Goal: Task Accomplishment & Management: Manage account settings

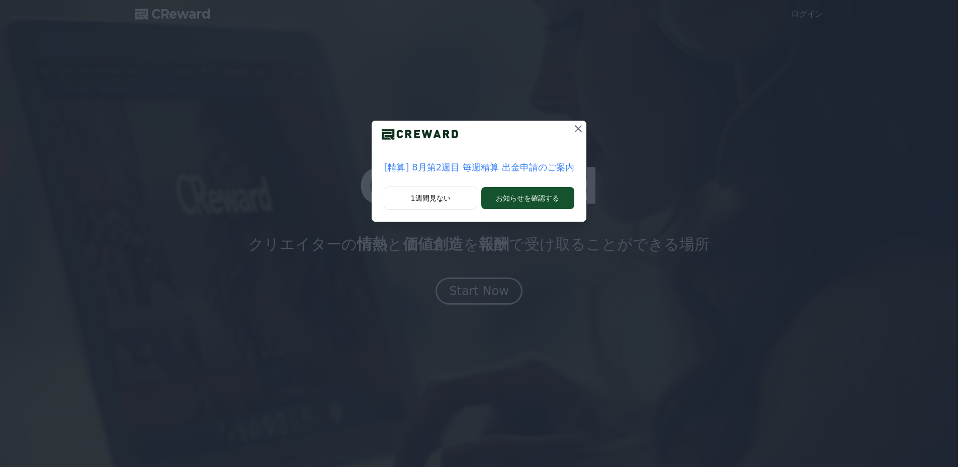
click at [536, 170] on p "[精算] 8月第2週目 毎週精算 出金申請のご案内" at bounding box center [479, 167] width 190 height 14
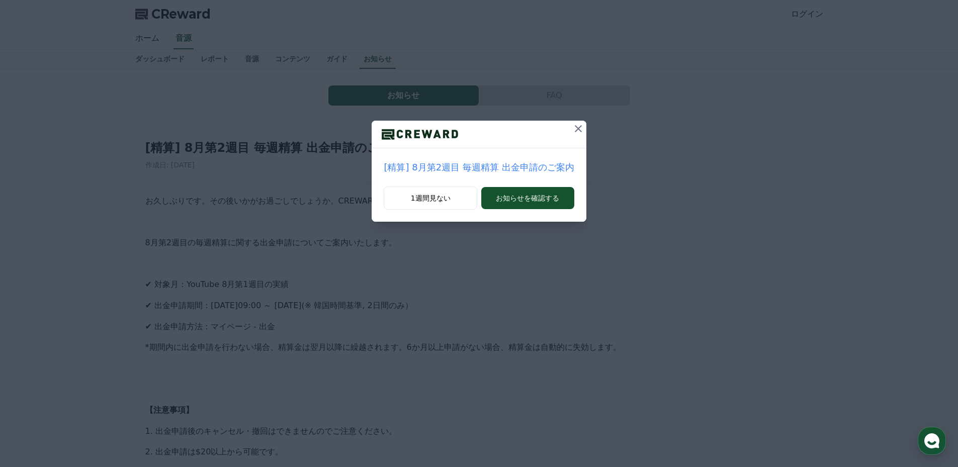
click at [578, 129] on icon at bounding box center [578, 129] width 12 height 12
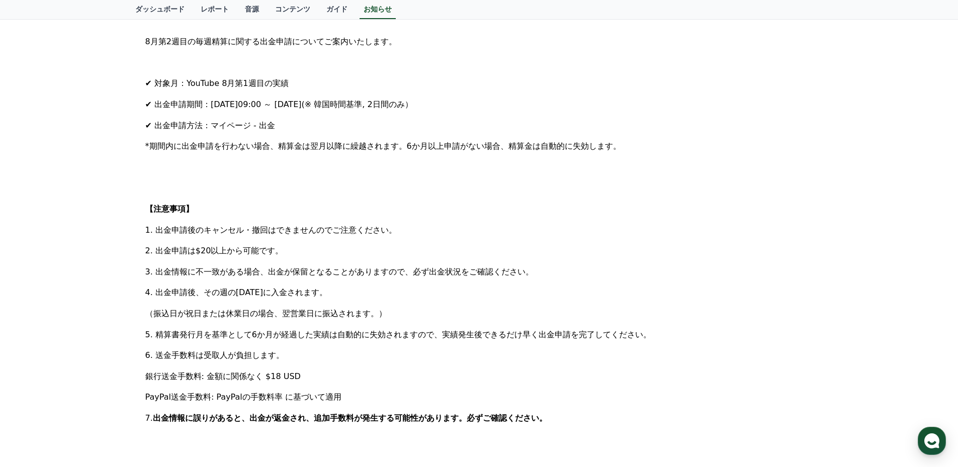
scroll to position [251, 0]
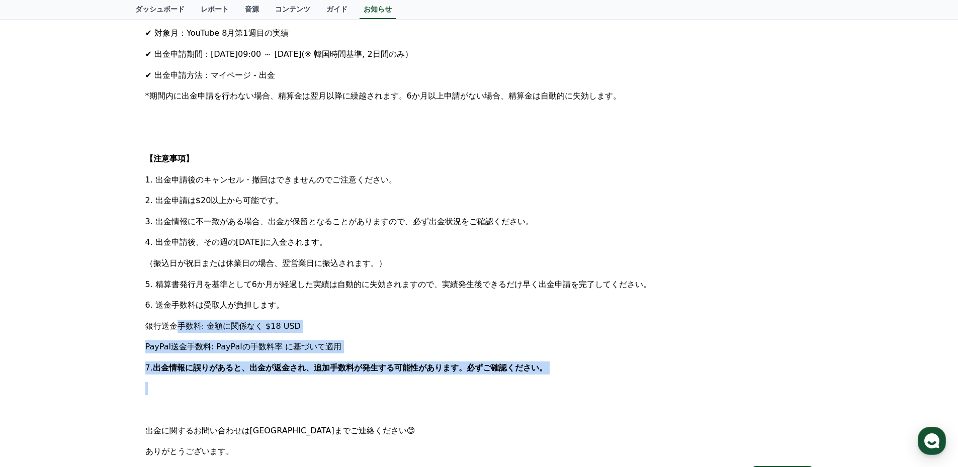
drag, startPoint x: 145, startPoint y: 324, endPoint x: 530, endPoint y: 373, distance: 388.6
click at [530, 374] on div "[精算] 8月第2週目 毎週精算 出金申請のご案内 作成日: [DATE] お久しぶりです。その後いかがお過ごしでしょうか。CREWARDです。 8月第2週目…" at bounding box center [479, 184] width 672 height 612
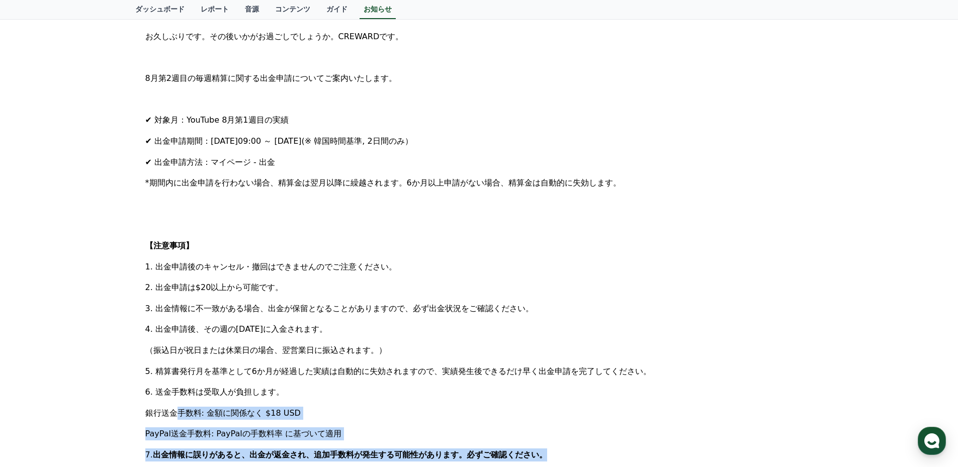
scroll to position [0, 0]
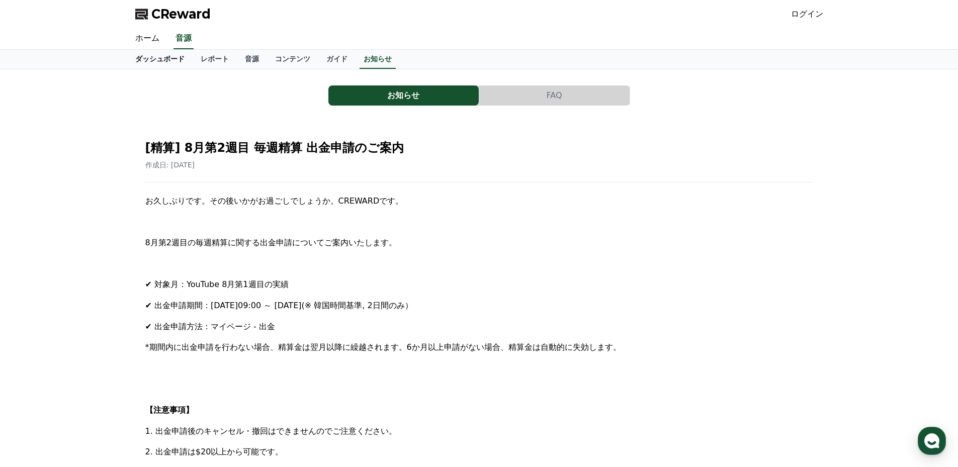
click at [149, 54] on link "ダッシュボード" at bounding box center [159, 59] width 65 height 19
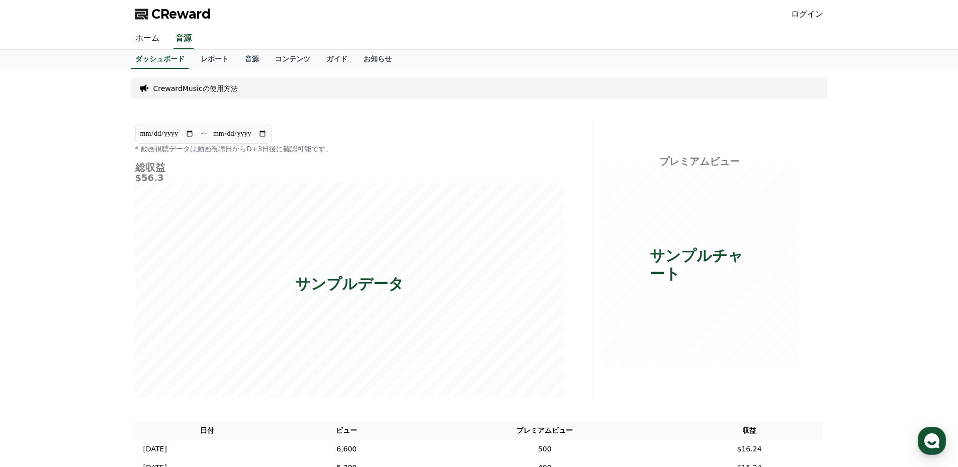
click at [148, 41] on link "ホーム" at bounding box center [147, 38] width 40 height 21
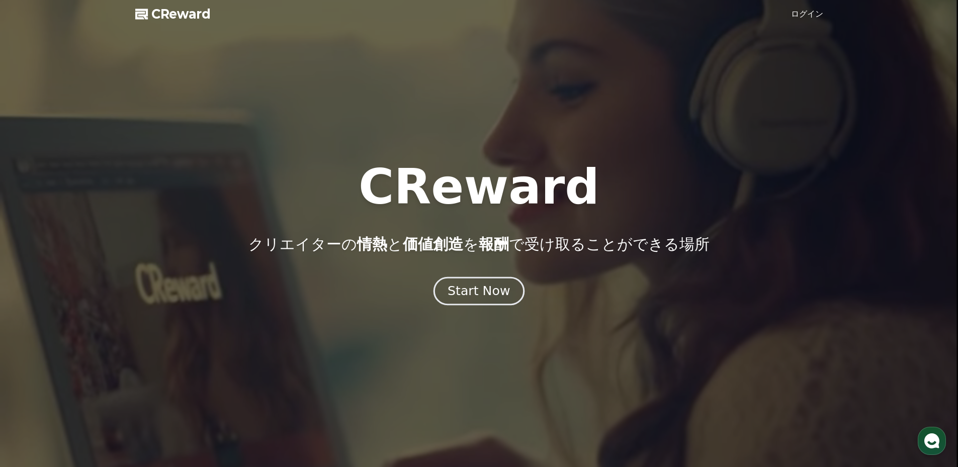
click at [470, 290] on div "Start Now" at bounding box center [478, 291] width 62 height 17
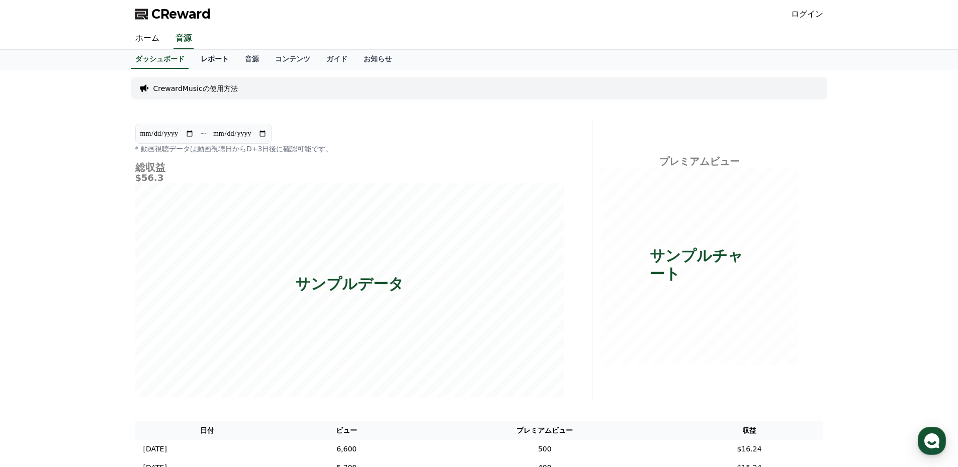
click at [200, 60] on link "レポート" at bounding box center [215, 59] width 44 height 19
click at [237, 58] on link "音源" at bounding box center [252, 59] width 30 height 19
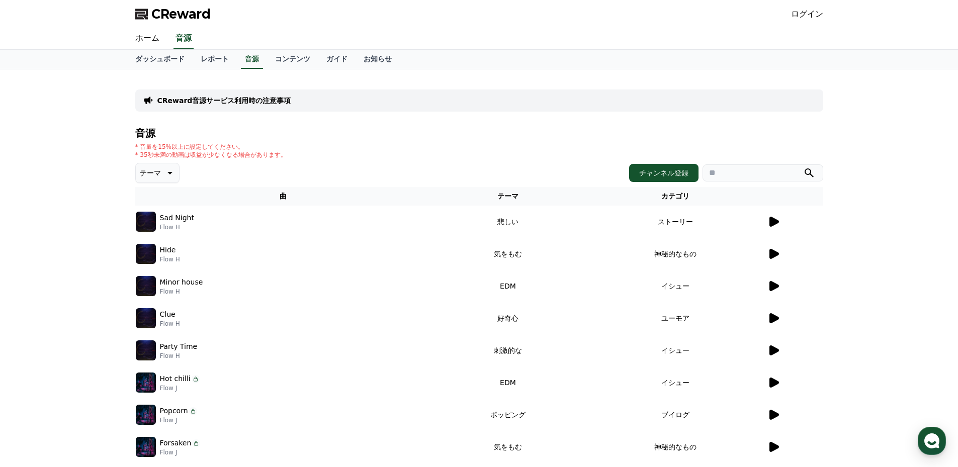
click at [772, 222] on icon at bounding box center [774, 222] width 10 height 10
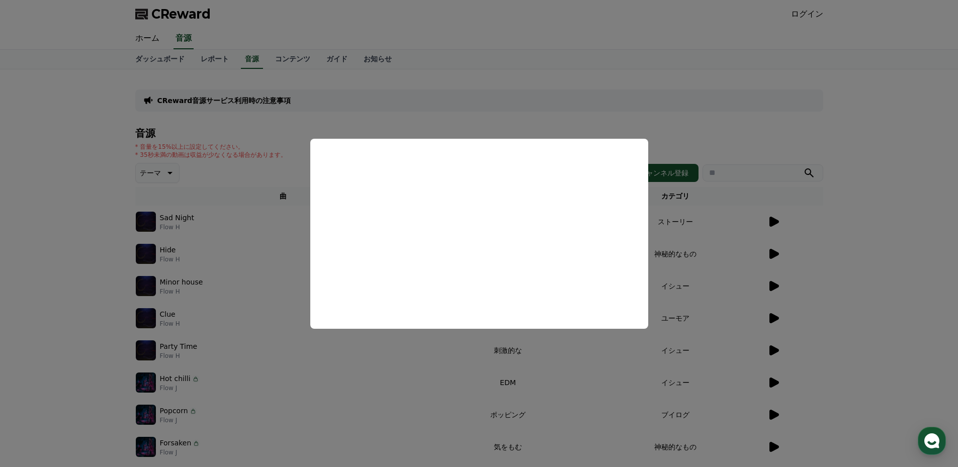
click at [853, 195] on button "close modal" at bounding box center [479, 233] width 958 height 467
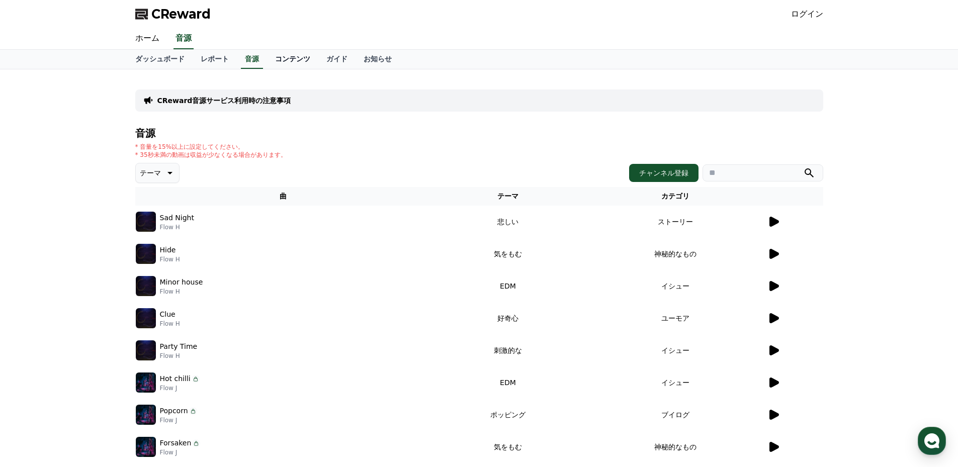
click at [274, 53] on link "コンテンツ" at bounding box center [292, 59] width 51 height 19
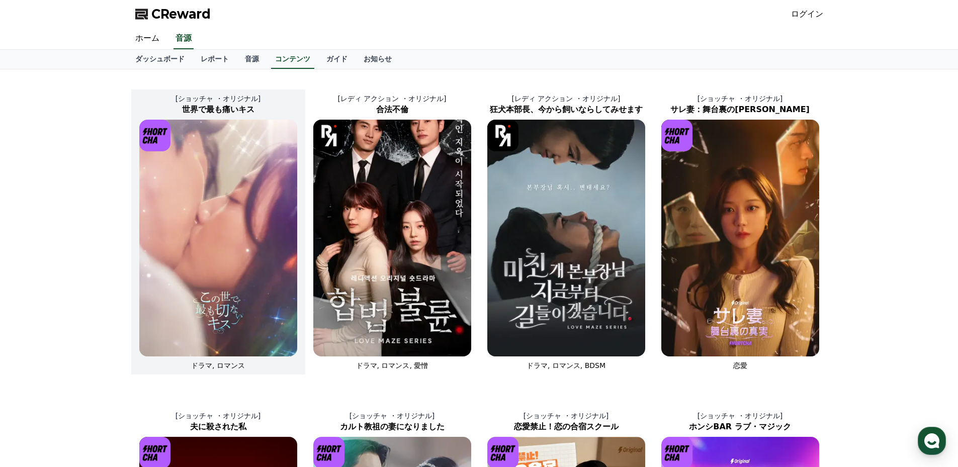
click at [225, 218] on img at bounding box center [218, 238] width 158 height 237
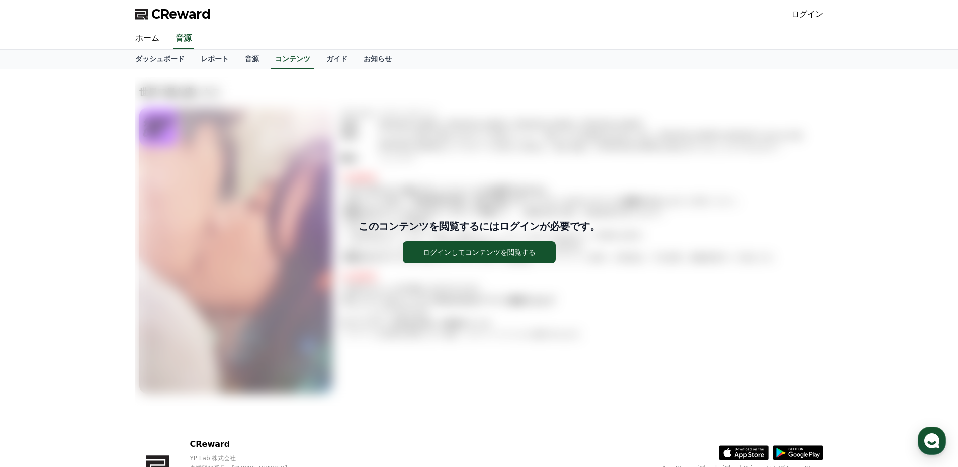
click at [249, 259] on div "このコンテンツを閲覧するにはログインが必要です。 ログインしてコンテンツを閲覧する" at bounding box center [479, 241] width 688 height 44
click at [791, 199] on div "このコンテンツを閲覧するにはログインが必要です。 ログインしてコンテンツを閲覧する" at bounding box center [479, 241] width 688 height 328
click at [318, 59] on link "ガイド" at bounding box center [336, 59] width 37 height 19
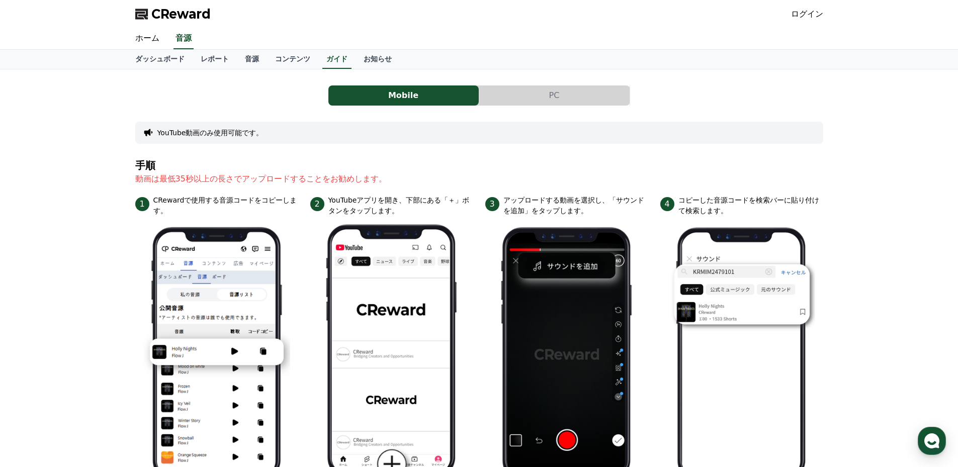
click at [555, 99] on button "PC" at bounding box center [554, 95] width 150 height 20
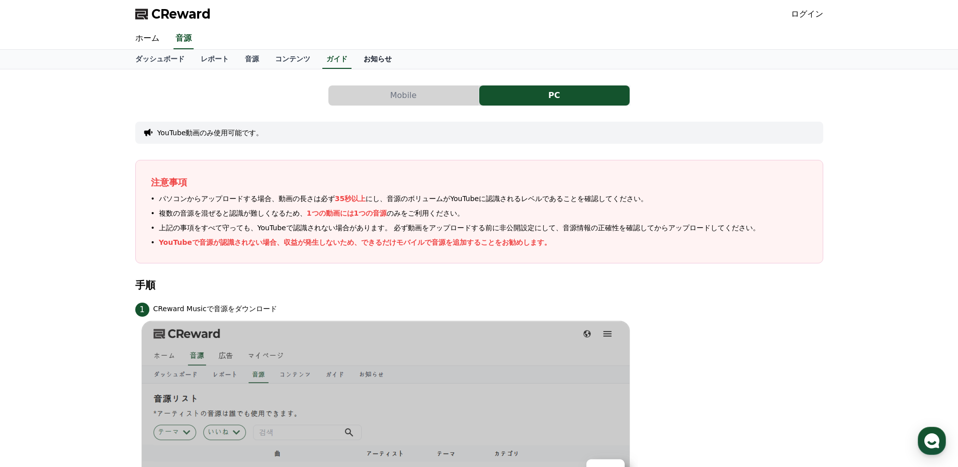
click at [355, 56] on link "お知らせ" at bounding box center [377, 59] width 44 height 19
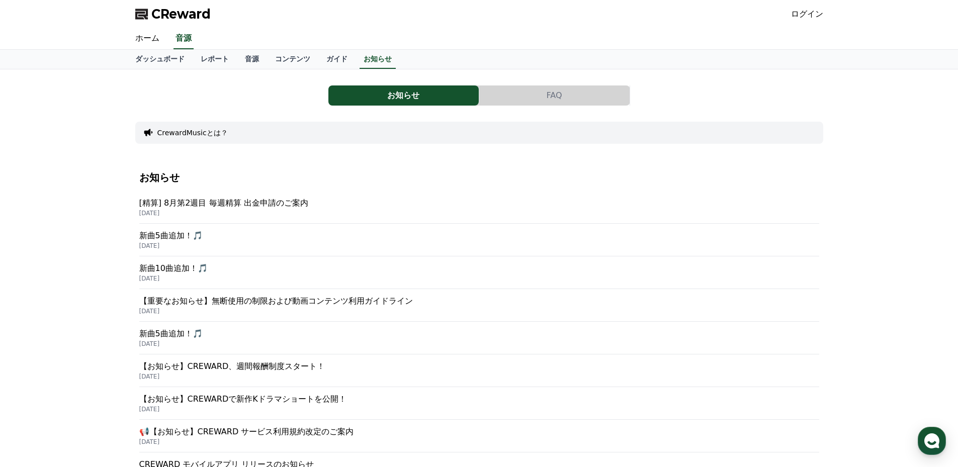
click at [801, 4] on div "CReward ログイン" at bounding box center [479, 14] width 704 height 28
click at [813, 26] on div "CReward ログイン" at bounding box center [479, 14] width 704 height 28
click at [809, 15] on link "ログイン" at bounding box center [807, 14] width 32 height 12
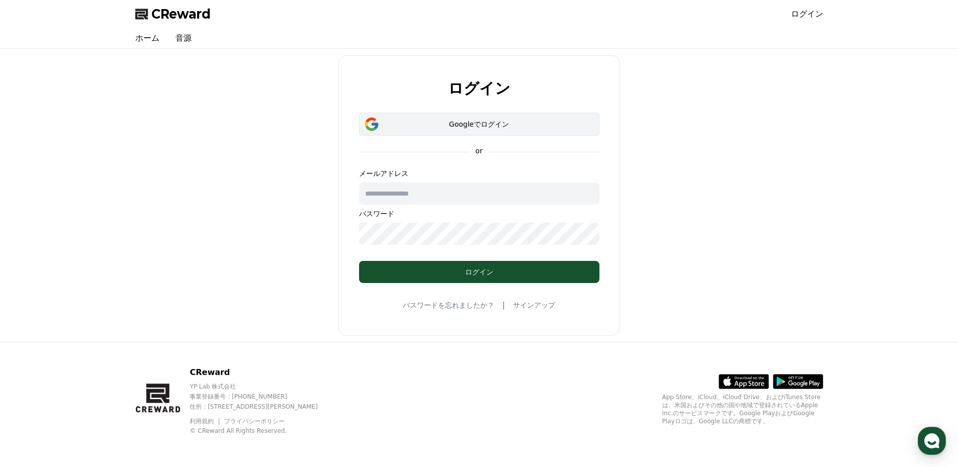
click at [484, 123] on div "Googleでログイン" at bounding box center [479, 124] width 211 height 10
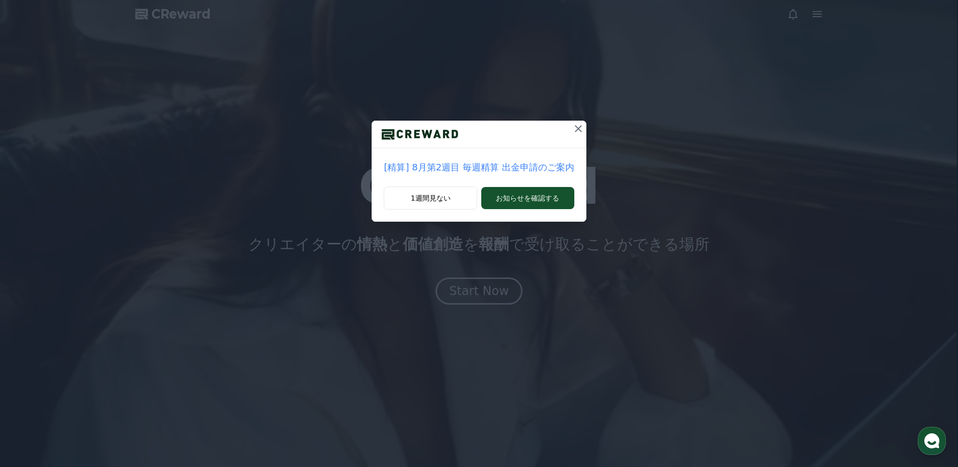
click at [572, 131] on icon at bounding box center [578, 129] width 12 height 12
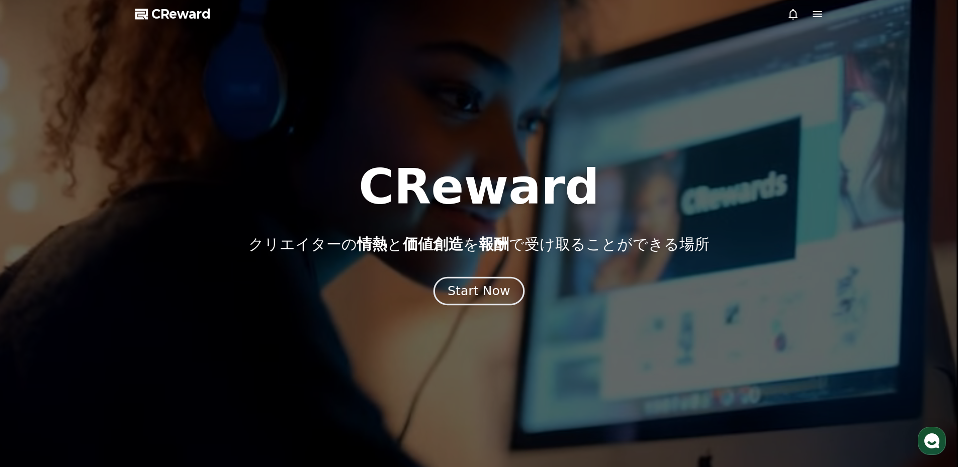
click at [472, 290] on div "Start Now" at bounding box center [478, 291] width 62 height 17
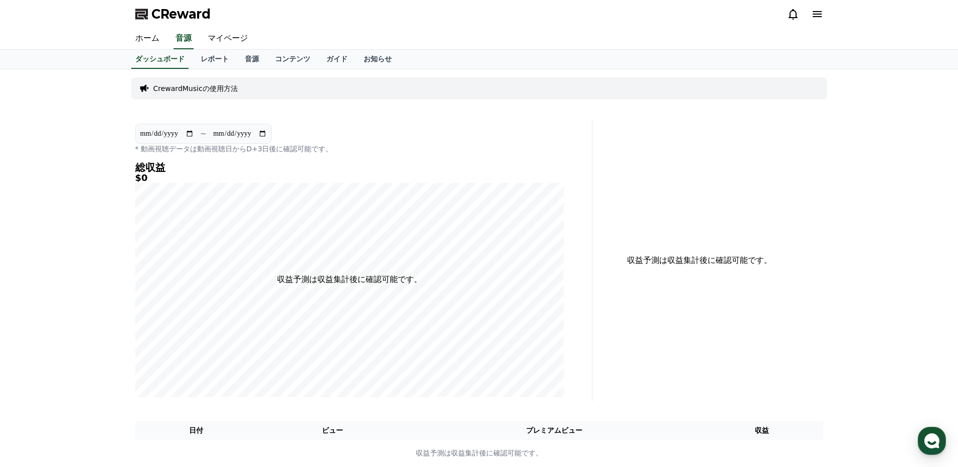
click at [353, 119] on div "**********" at bounding box center [479, 271] width 704 height 405
click at [201, 59] on link "レポート" at bounding box center [215, 59] width 44 height 19
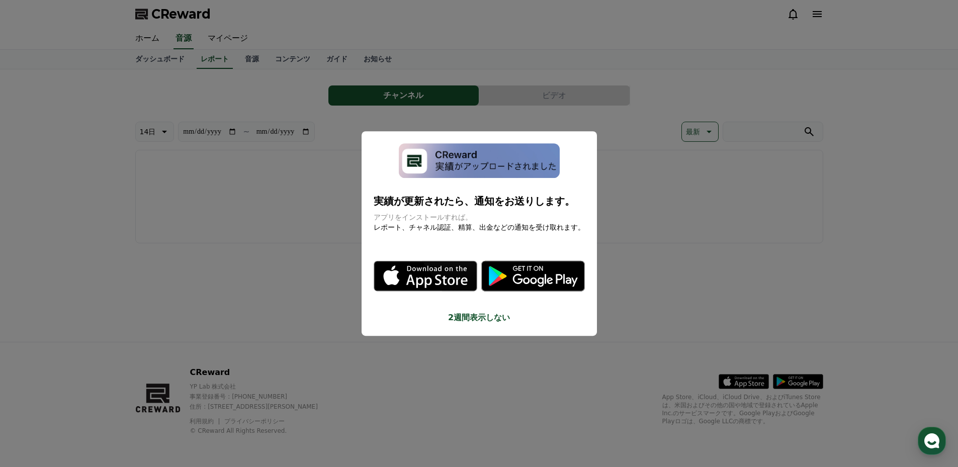
click at [216, 39] on button "close modal" at bounding box center [479, 233] width 958 height 467
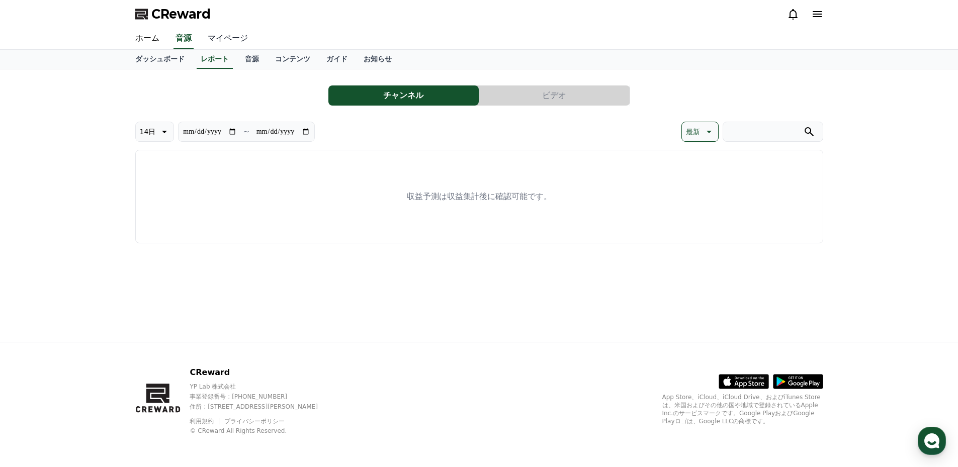
click at [216, 40] on link "マイページ" at bounding box center [228, 38] width 56 height 21
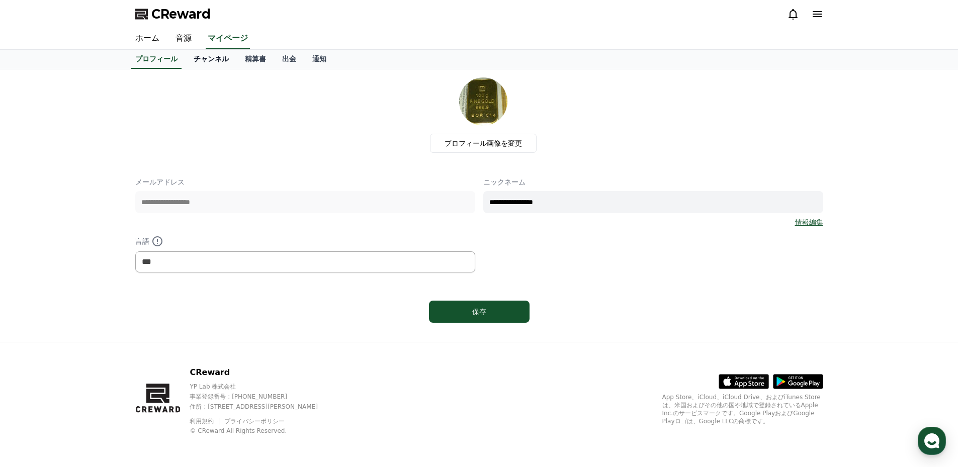
click at [200, 58] on link "チャンネル" at bounding box center [210, 59] width 51 height 19
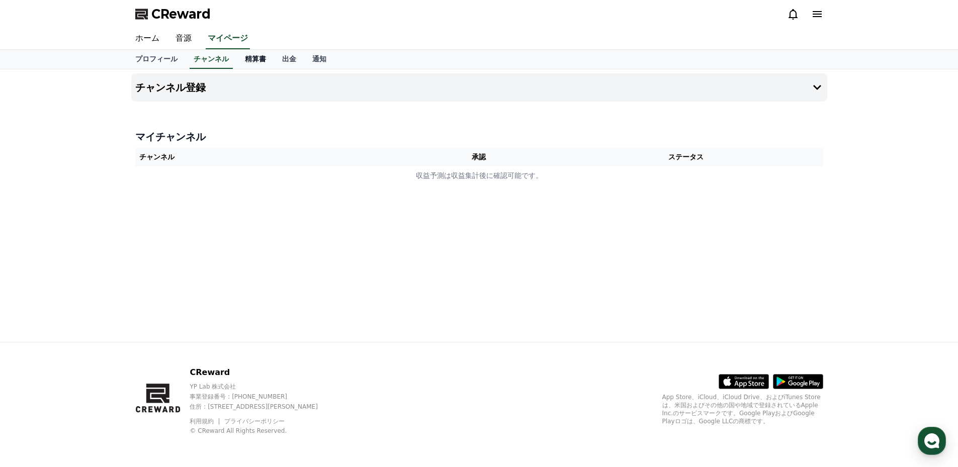
click at [237, 61] on link "精算書" at bounding box center [255, 59] width 37 height 19
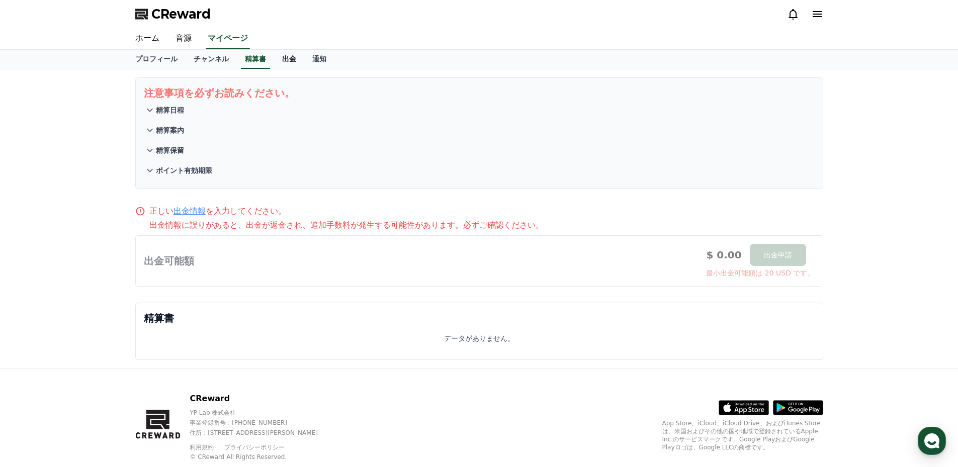
click at [274, 59] on link "出金" at bounding box center [289, 59] width 30 height 19
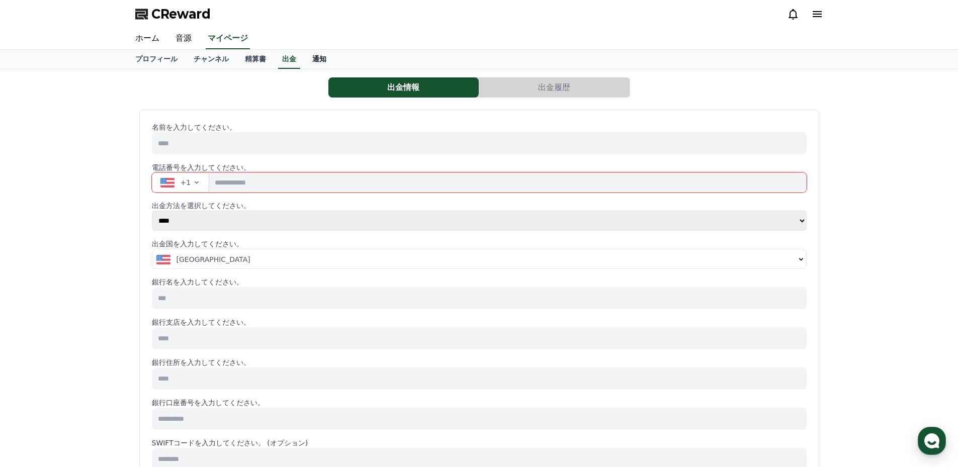
click at [304, 59] on link "通知" at bounding box center [319, 59] width 30 height 19
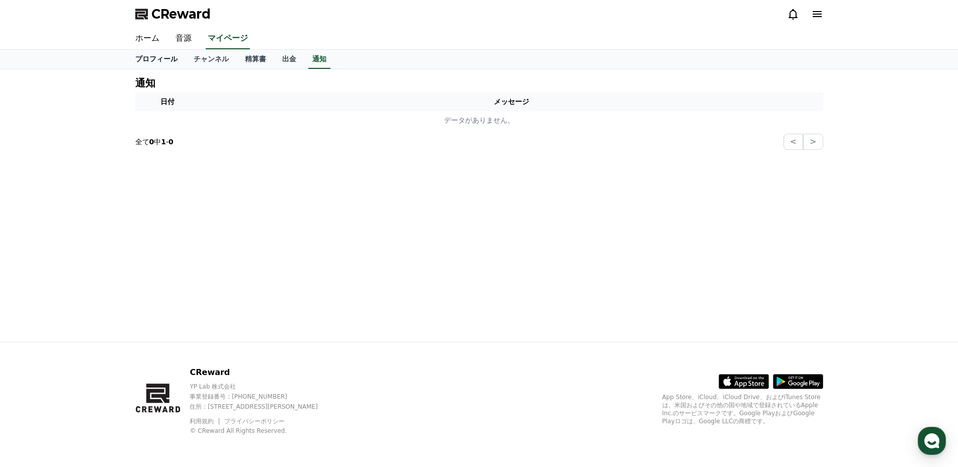
click at [151, 55] on link "プロフィール" at bounding box center [156, 59] width 58 height 19
